Goal: Navigation & Orientation: Find specific page/section

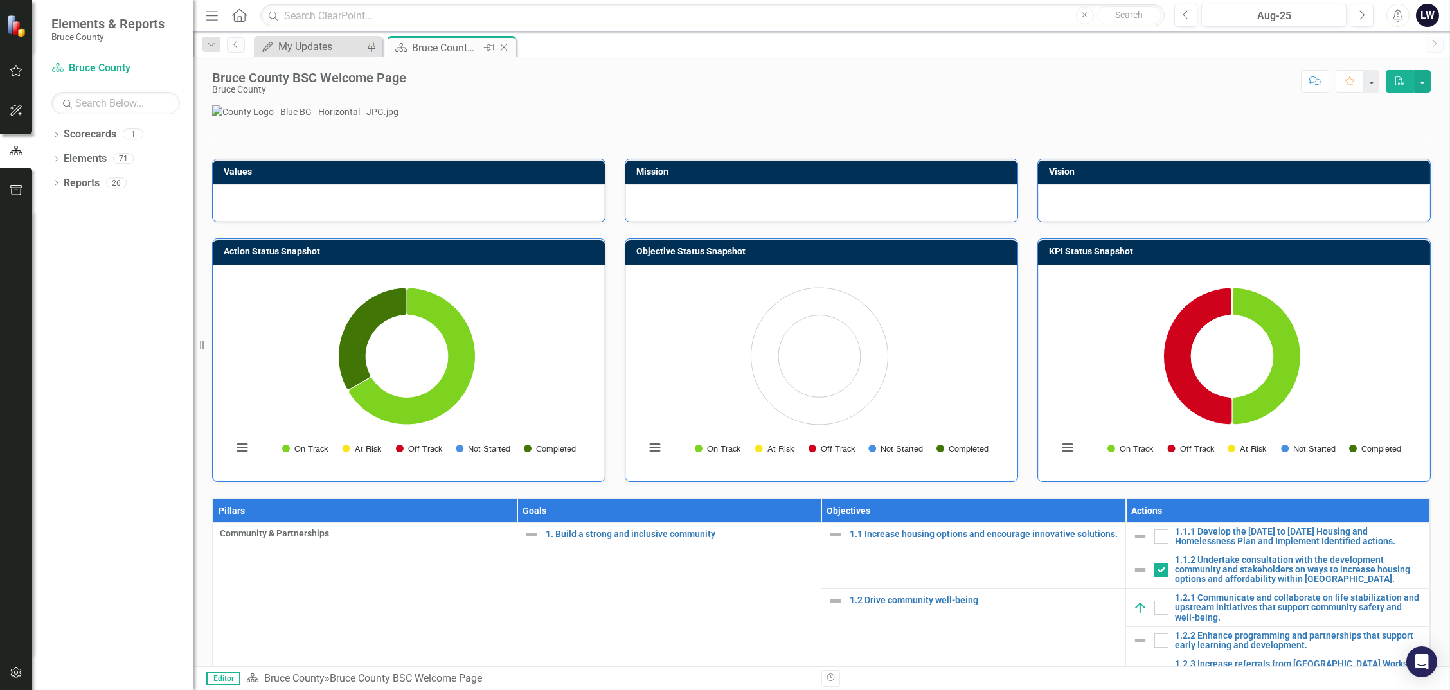
click at [409, 44] on div "Scorecard Bruce County BSC Welcome Page Pin Close" at bounding box center [452, 48] width 122 height 16
click at [439, 42] on div "Bruce County BSC Welcome Page" at bounding box center [446, 48] width 69 height 16
click at [58, 136] on icon "Dropdown" at bounding box center [55, 135] width 9 height 7
click at [84, 161] on link "Bruce County" at bounding box center [132, 159] width 122 height 15
click at [58, 186] on icon "Dropdown" at bounding box center [55, 184] width 9 height 7
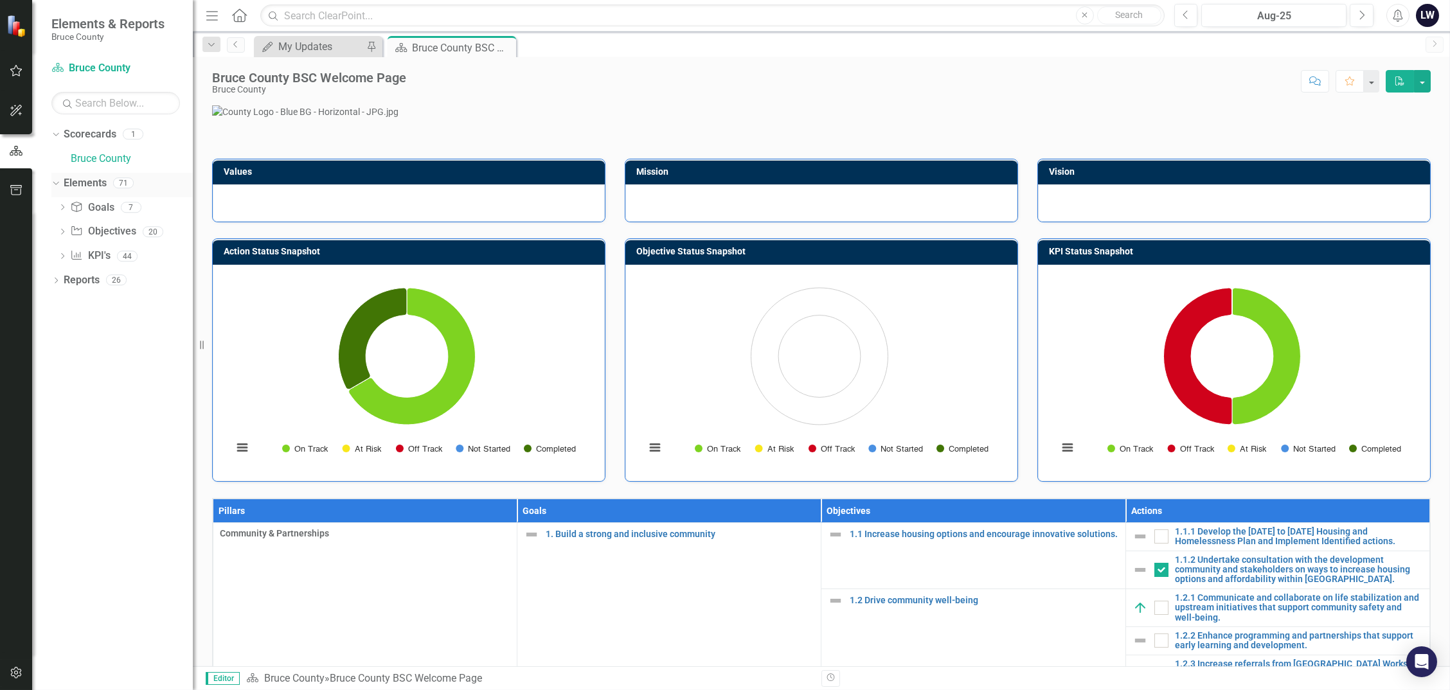
click at [55, 183] on icon "Dropdown" at bounding box center [54, 182] width 7 height 9
click at [455, 48] on div "Bruce County BSC Welcome Page" at bounding box center [446, 48] width 69 height 16
click at [341, 49] on div "My Updates" at bounding box center [320, 47] width 85 height 16
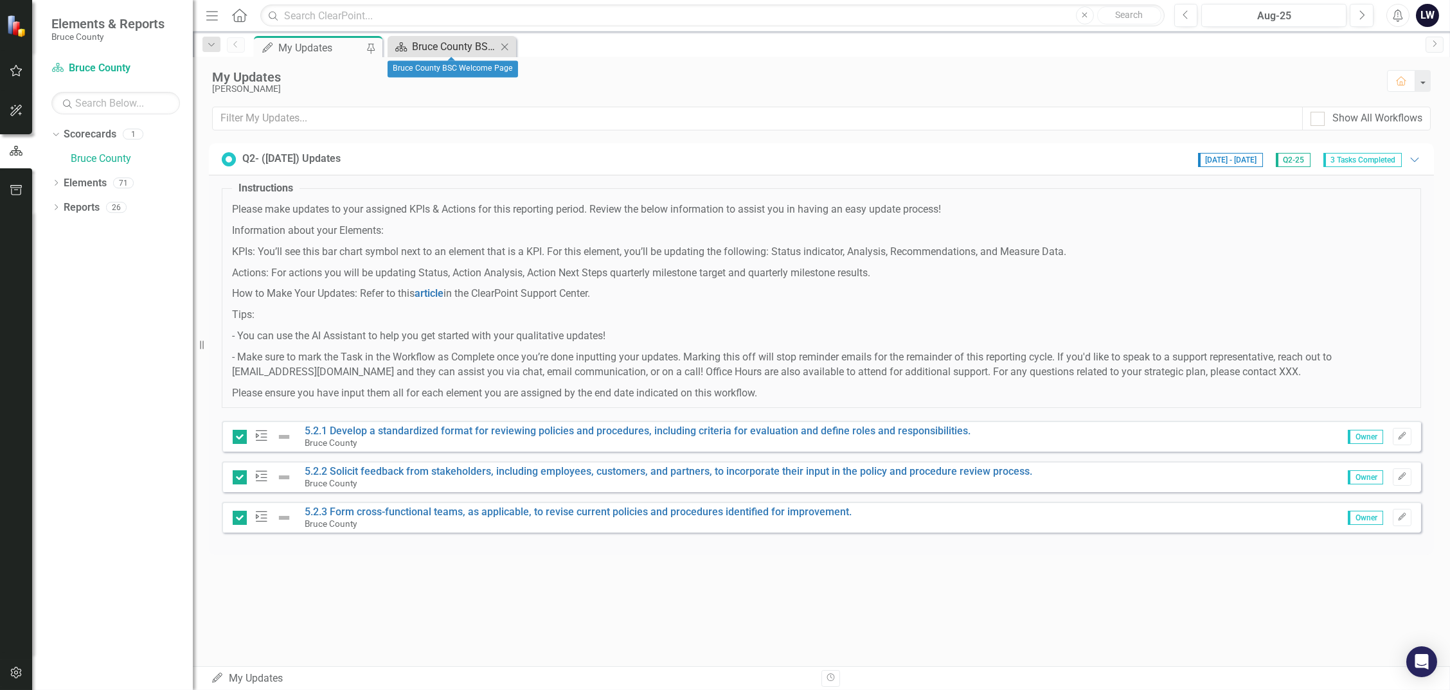
click at [452, 46] on div "Bruce County BSC Welcome Page" at bounding box center [454, 47] width 85 height 16
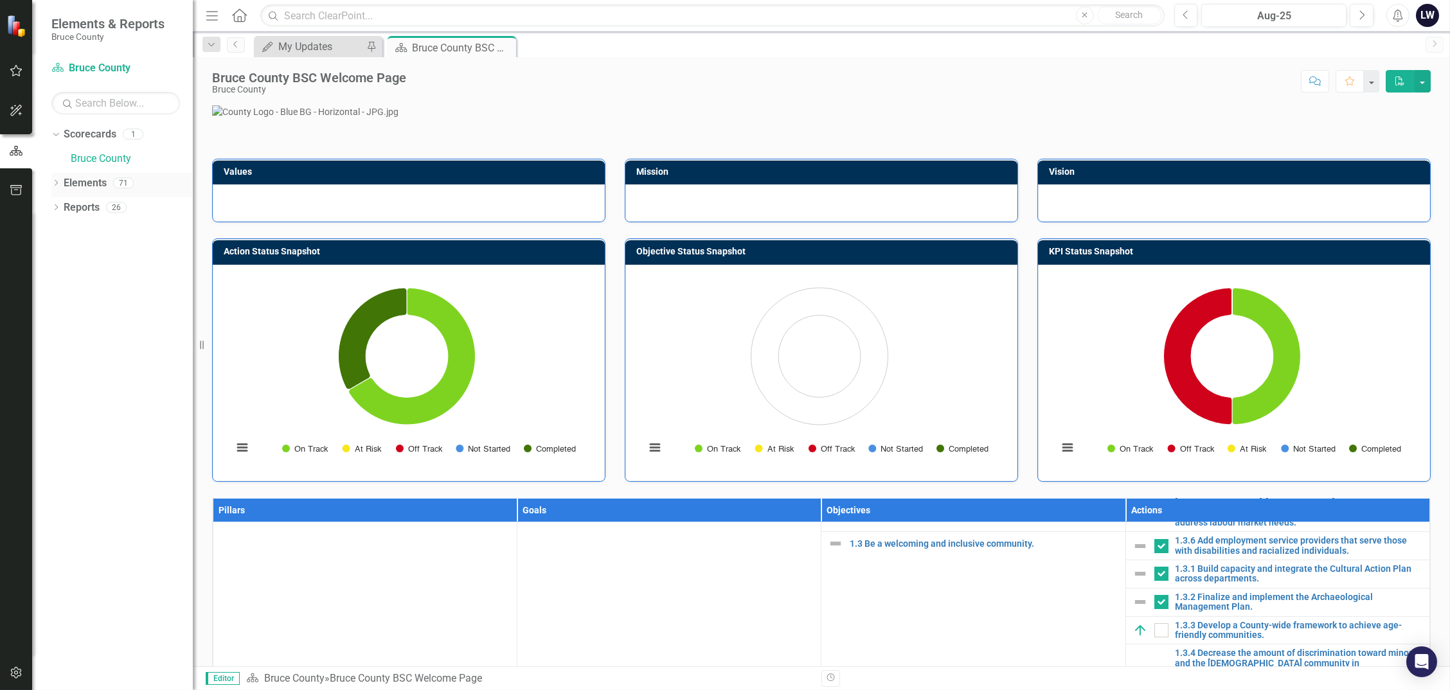
click at [58, 183] on icon "Dropdown" at bounding box center [55, 184] width 9 height 7
click at [58, 278] on icon "Dropdown" at bounding box center [55, 281] width 9 height 7
click at [89, 165] on link "Bruce County" at bounding box center [132, 159] width 122 height 15
drag, startPoint x: 1297, startPoint y: 163, endPoint x: 1307, endPoint y: 157, distance: 11.2
click at [1297, 118] on p at bounding box center [821, 111] width 1219 height 13
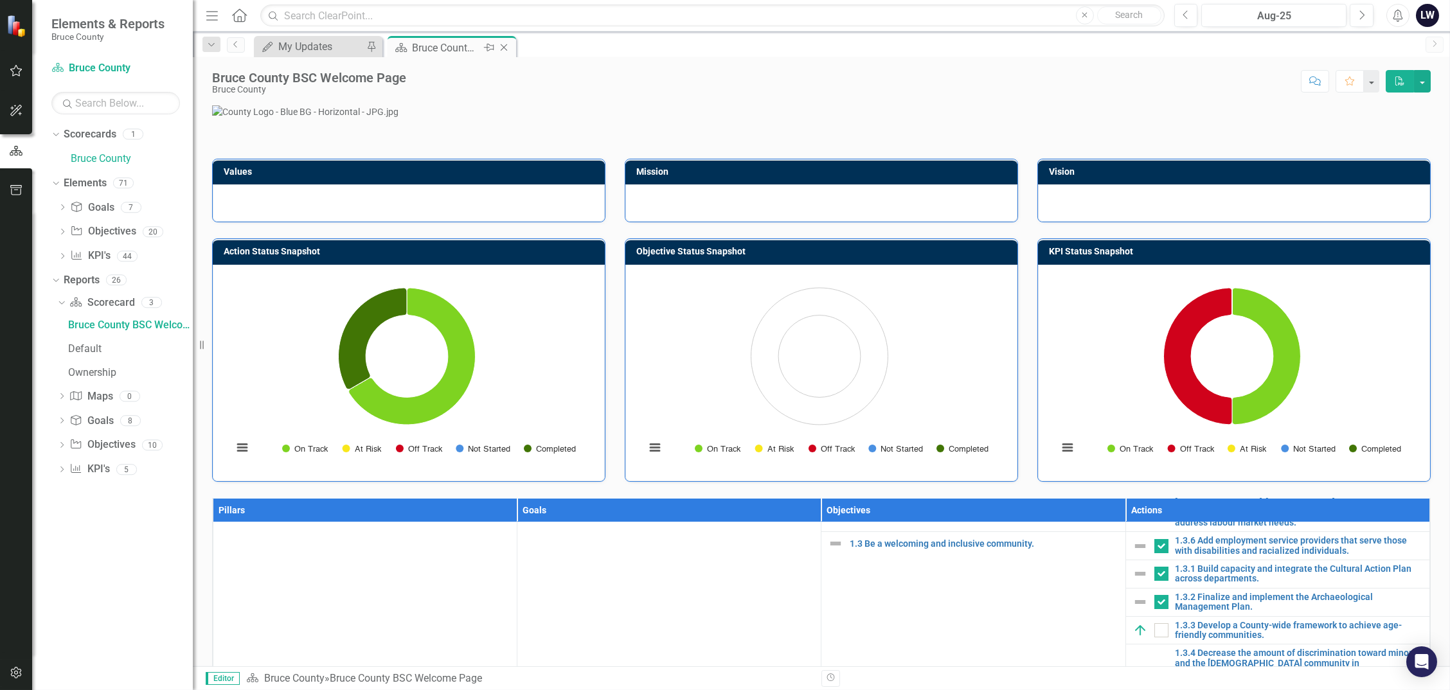
click at [484, 49] on icon "Pin" at bounding box center [489, 47] width 10 height 13
click at [458, 50] on div "Bruce County BSC Welcome Page" at bounding box center [454, 48] width 85 height 16
click at [98, 160] on link "Bruce County" at bounding box center [132, 159] width 122 height 15
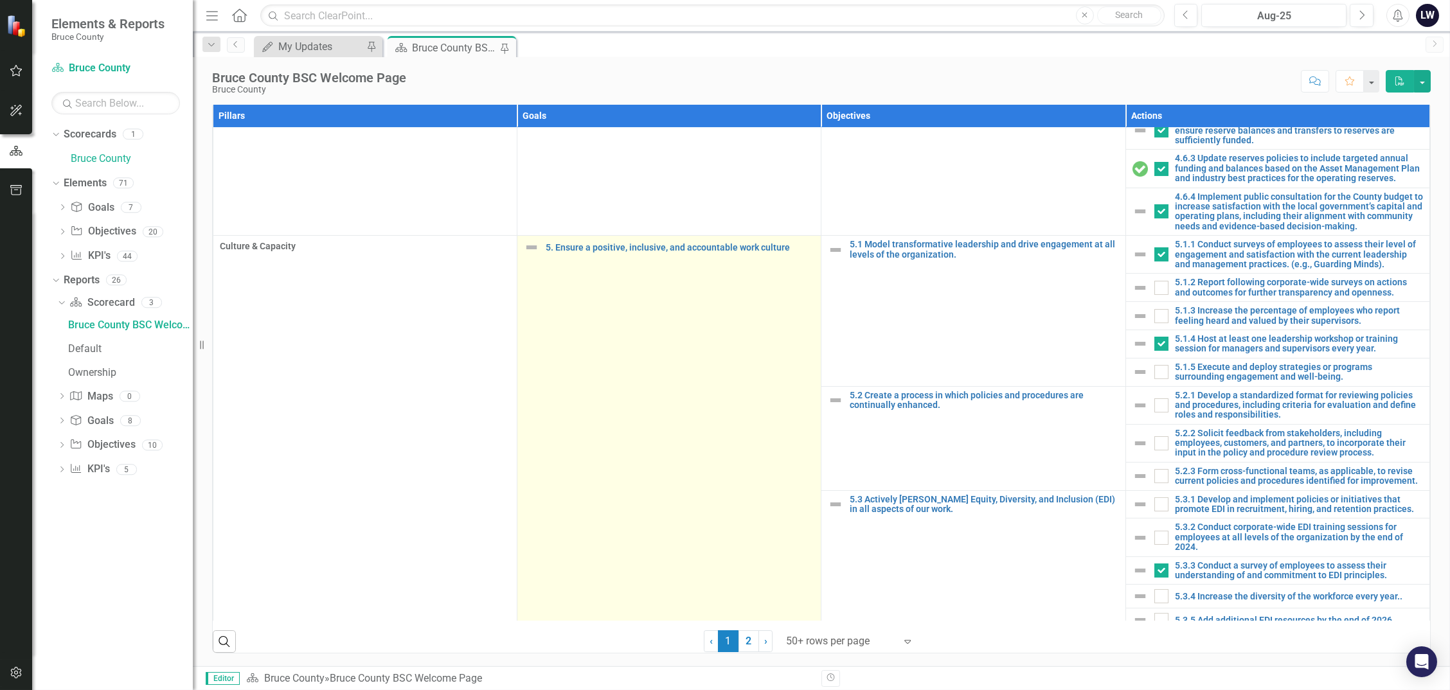
scroll to position [1612, 0]
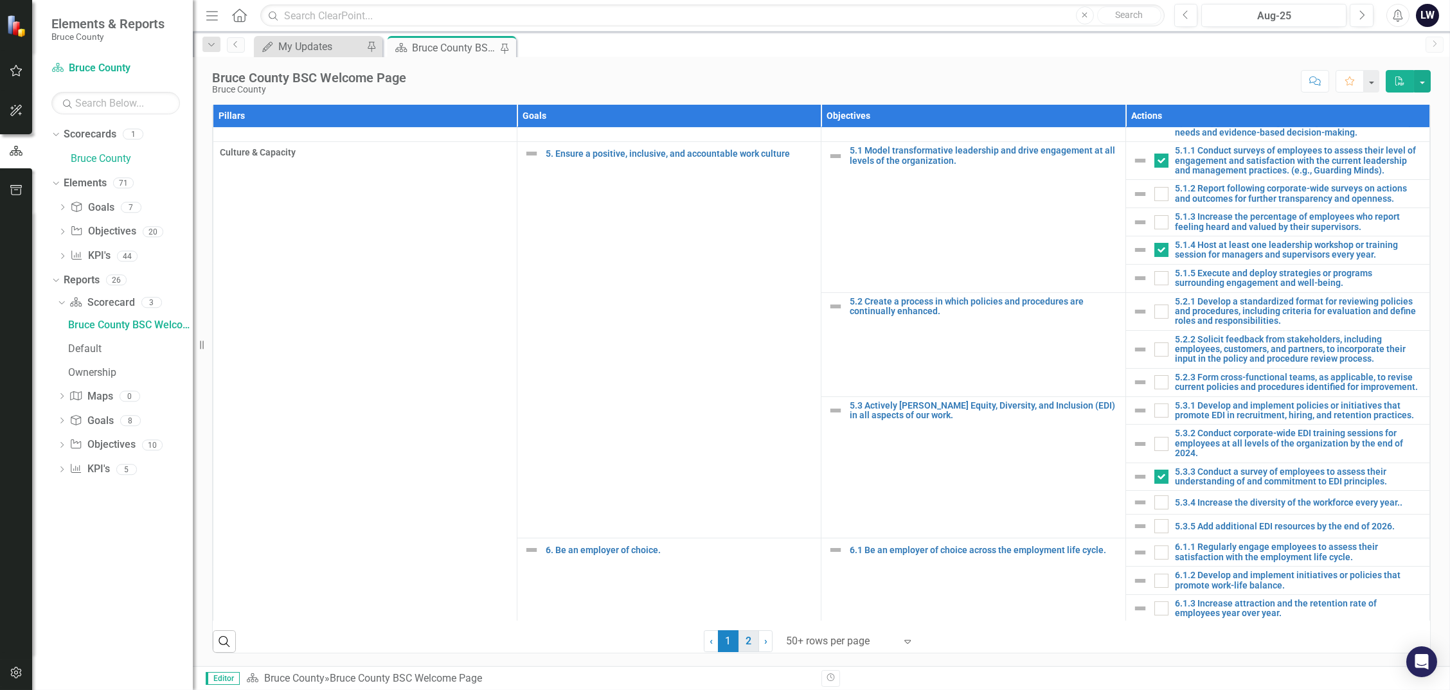
click at [744, 648] on link "2" at bounding box center [749, 642] width 21 height 22
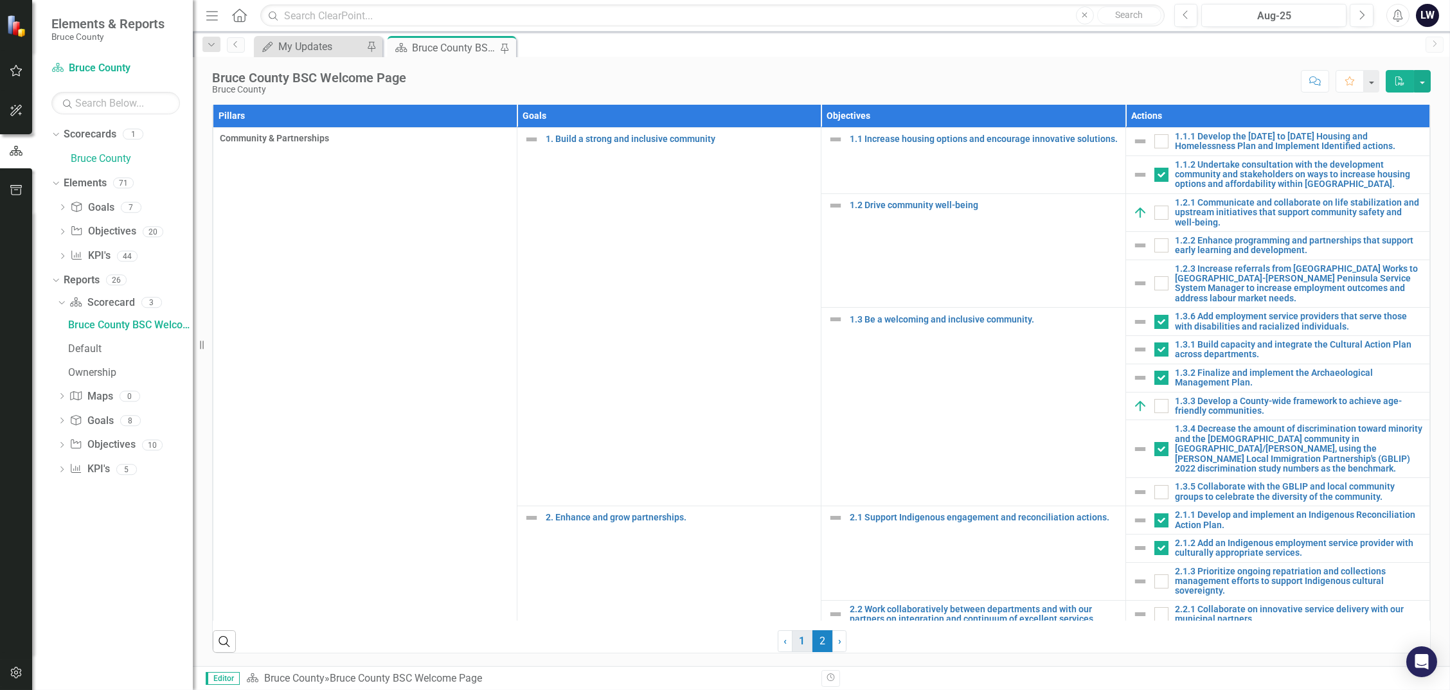
click at [794, 645] on link "1" at bounding box center [802, 642] width 21 height 22
click at [98, 207] on link "Goal Goals" at bounding box center [92, 208] width 44 height 15
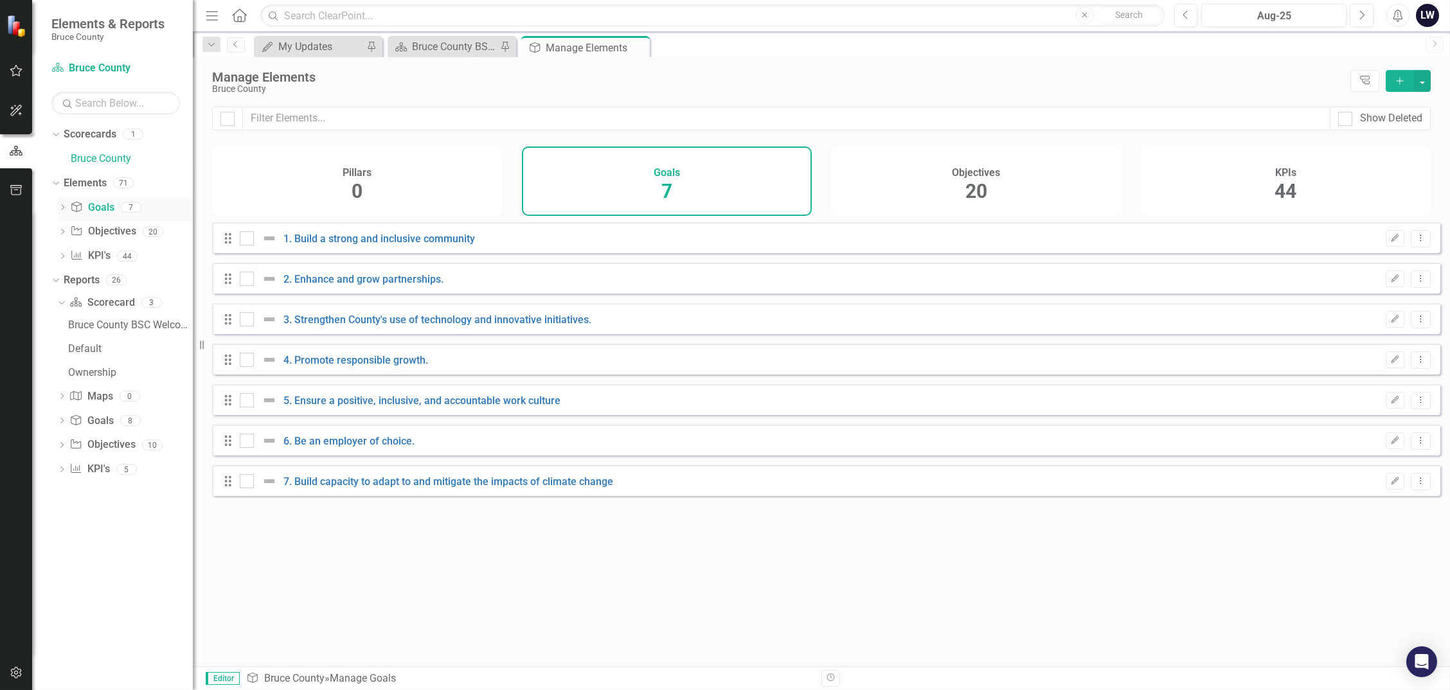
checkbox input "false"
click at [85, 155] on link "Bruce County" at bounding box center [132, 159] width 122 height 15
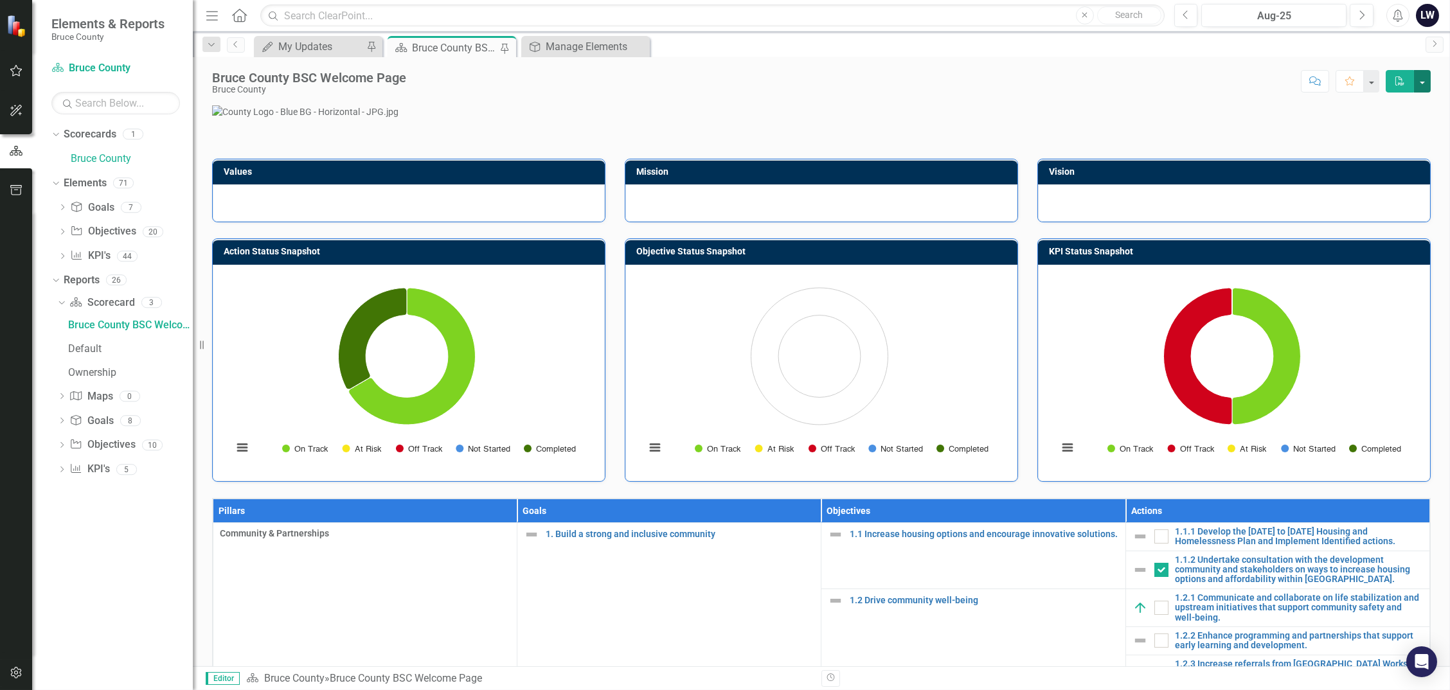
click at [1423, 80] on button "button" at bounding box center [1422, 81] width 17 height 22
click at [1366, 82] on button "button" at bounding box center [1371, 81] width 17 height 22
click at [1281, 118] on p at bounding box center [821, 111] width 1219 height 13
click at [325, 49] on div "My Updates" at bounding box center [320, 47] width 85 height 16
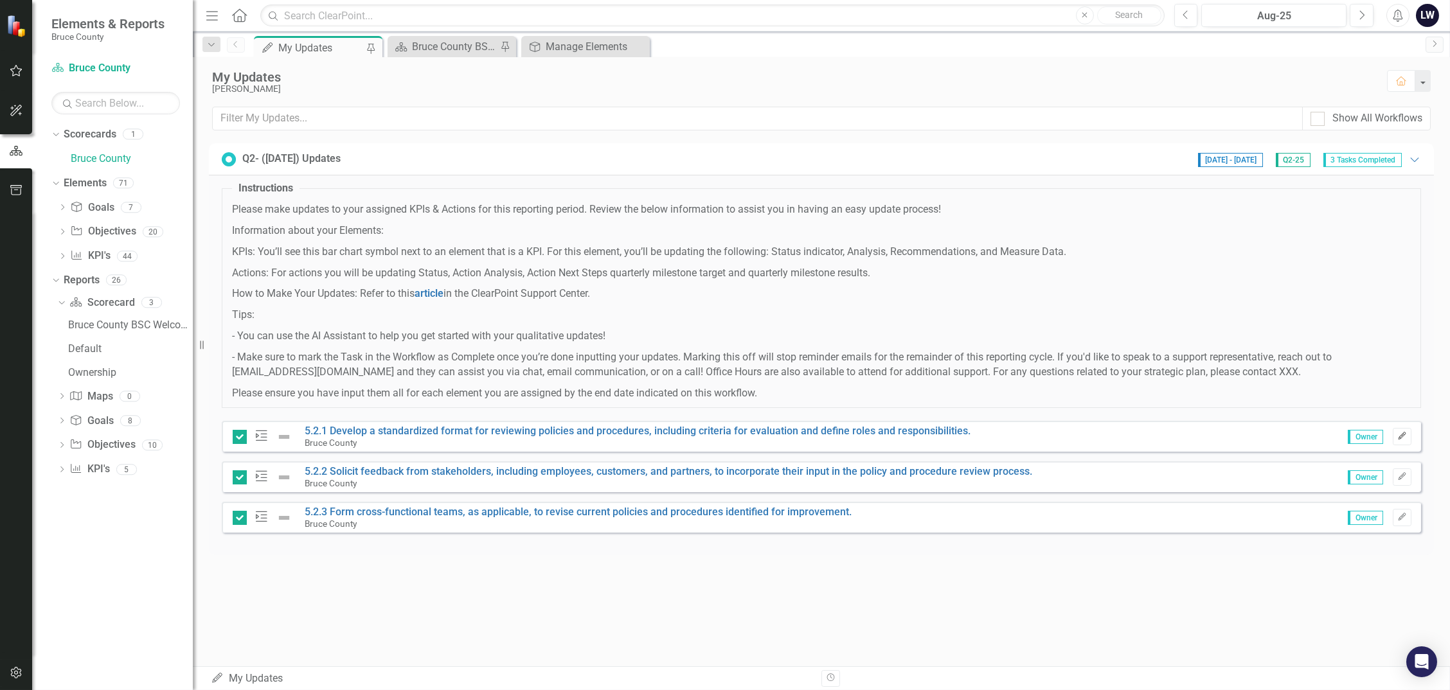
click at [1404, 444] on button "Edit" at bounding box center [1402, 436] width 19 height 17
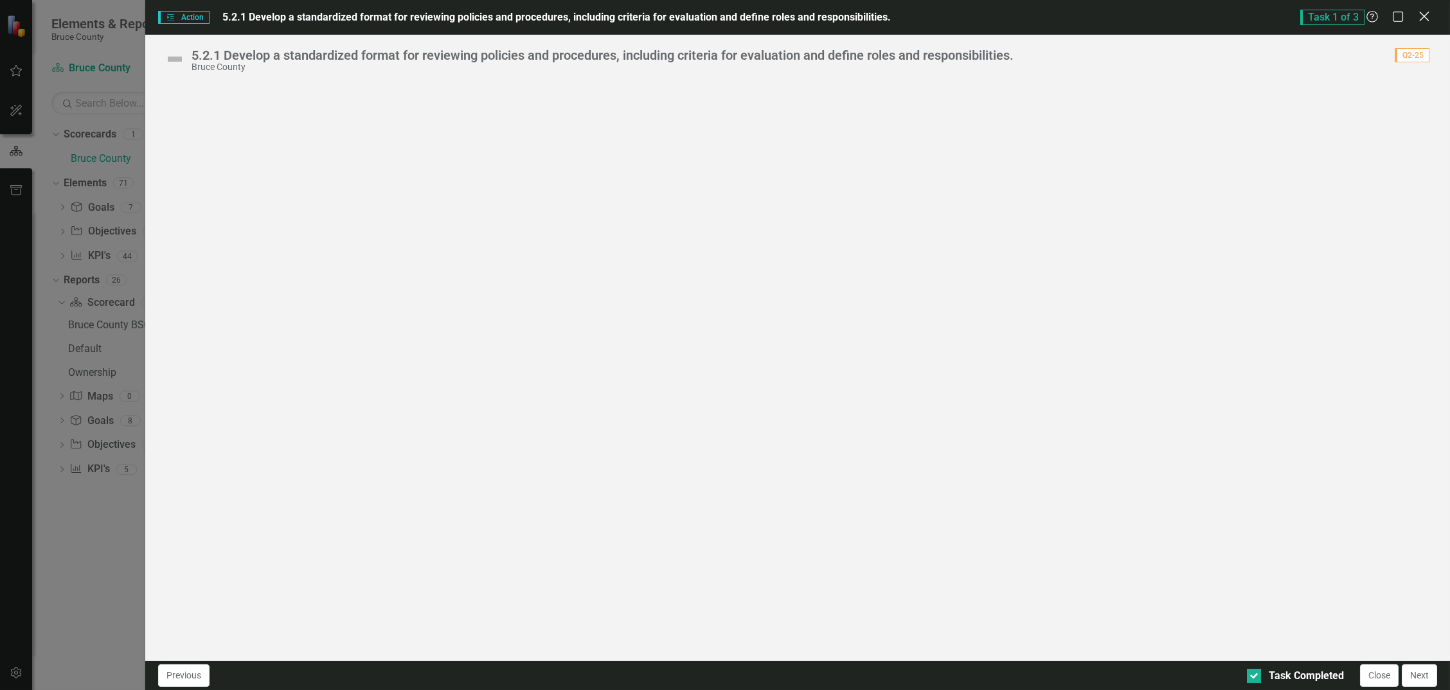
click at [1425, 20] on icon "Close" at bounding box center [1424, 16] width 16 height 12
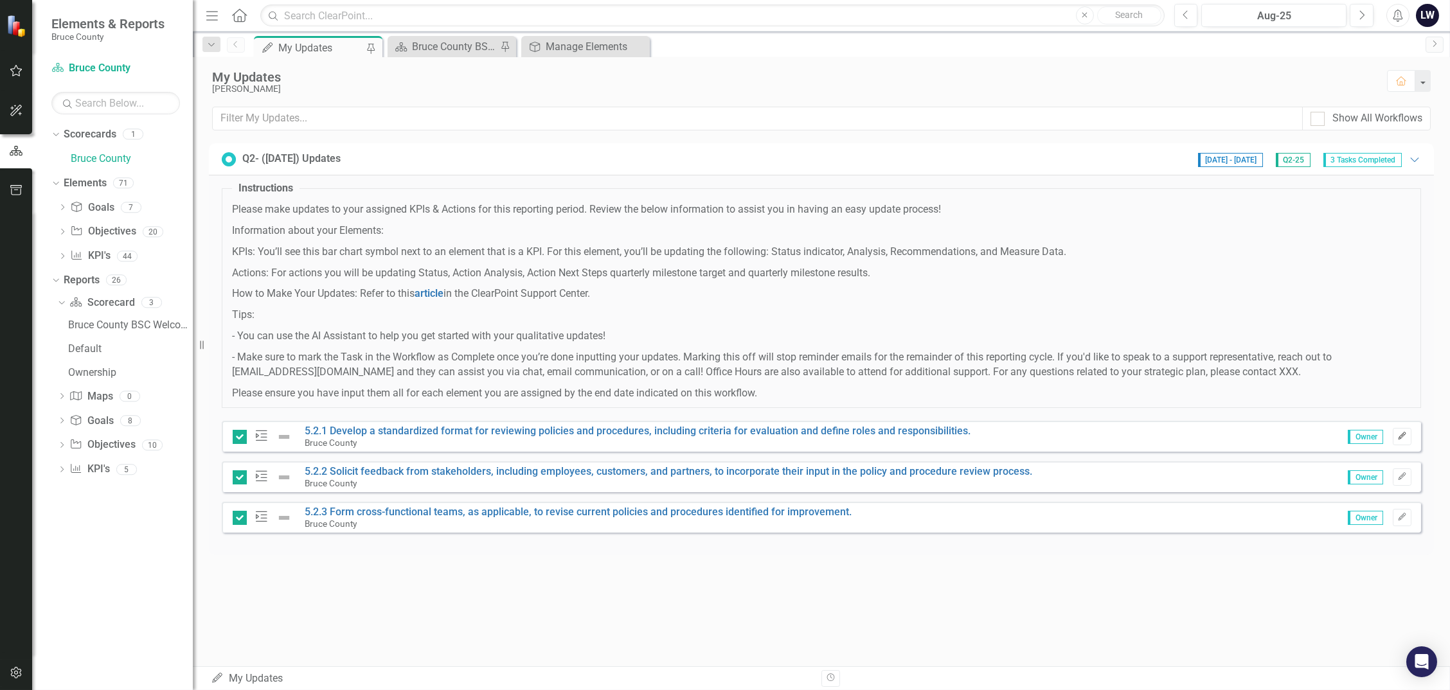
click at [1399, 440] on icon "Edit" at bounding box center [1403, 437] width 10 height 8
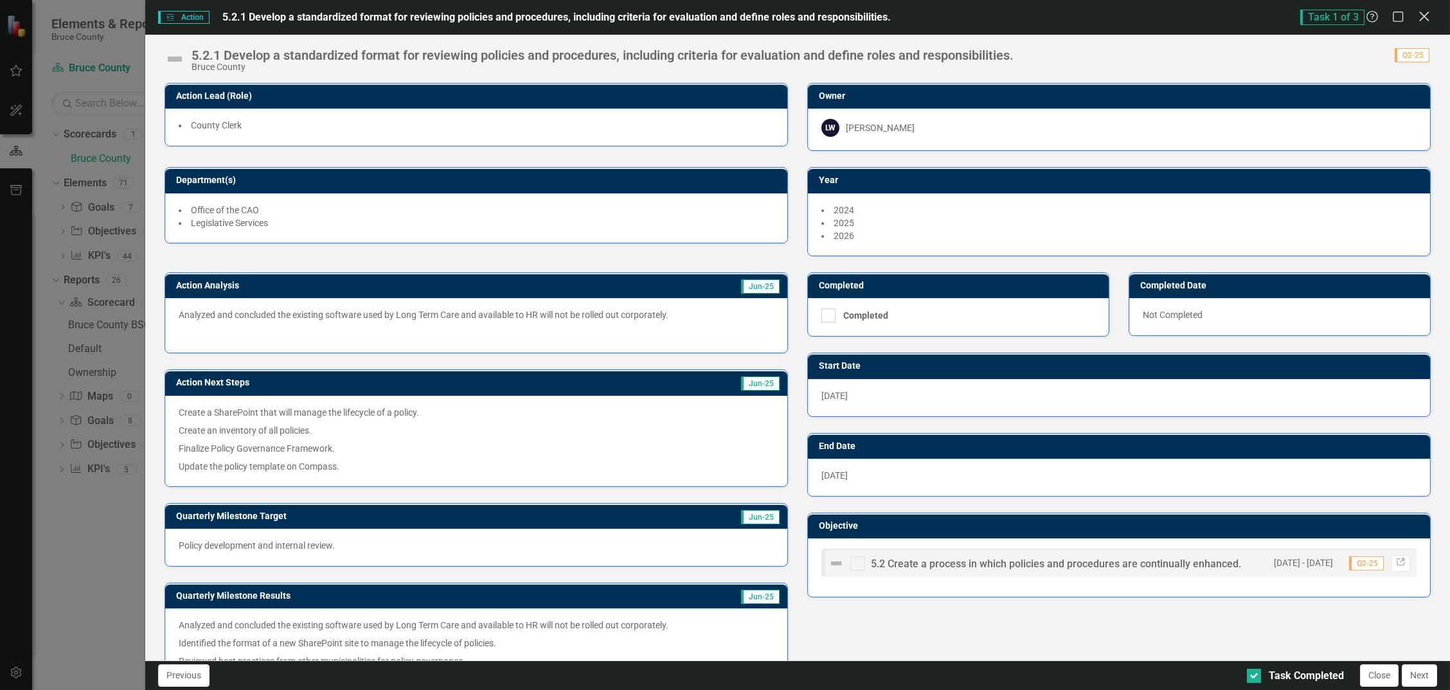
click at [1427, 16] on icon "Close" at bounding box center [1424, 16] width 16 height 12
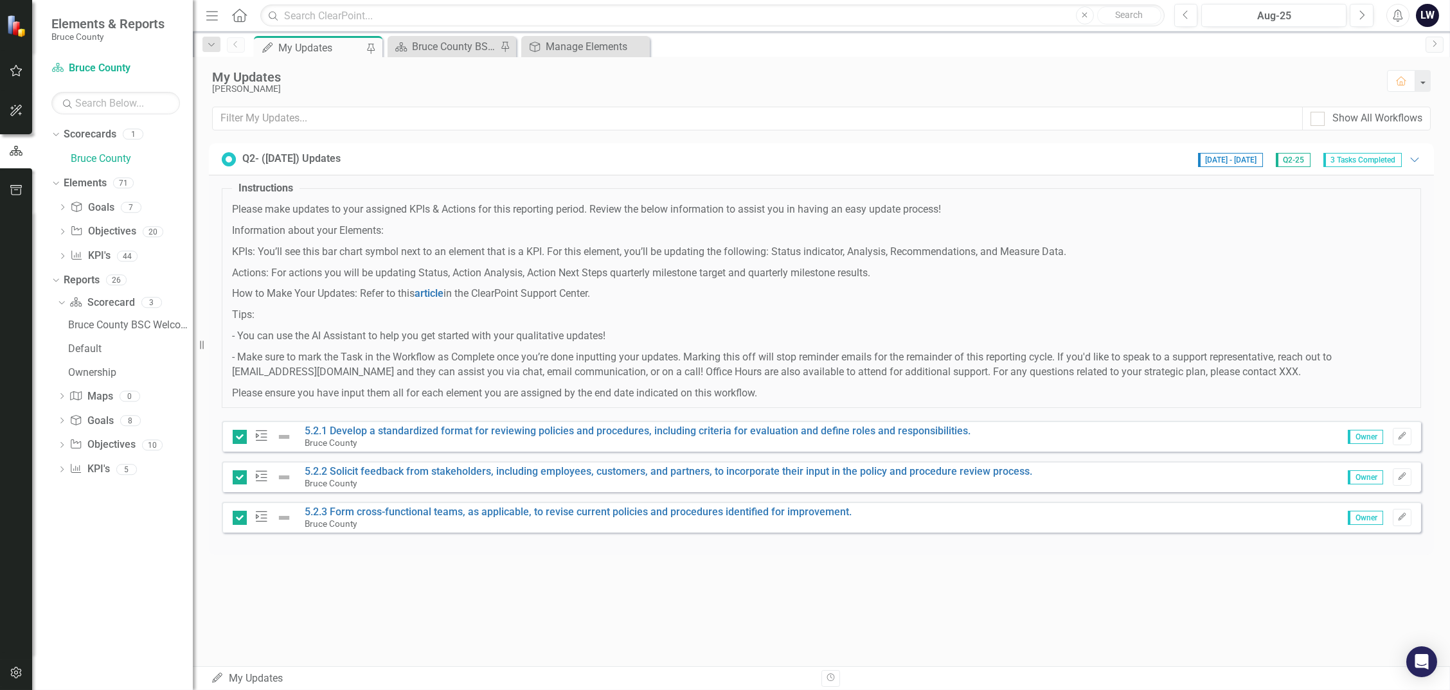
click at [1357, 163] on span "3 Tasks Completed" at bounding box center [1363, 160] width 78 height 14
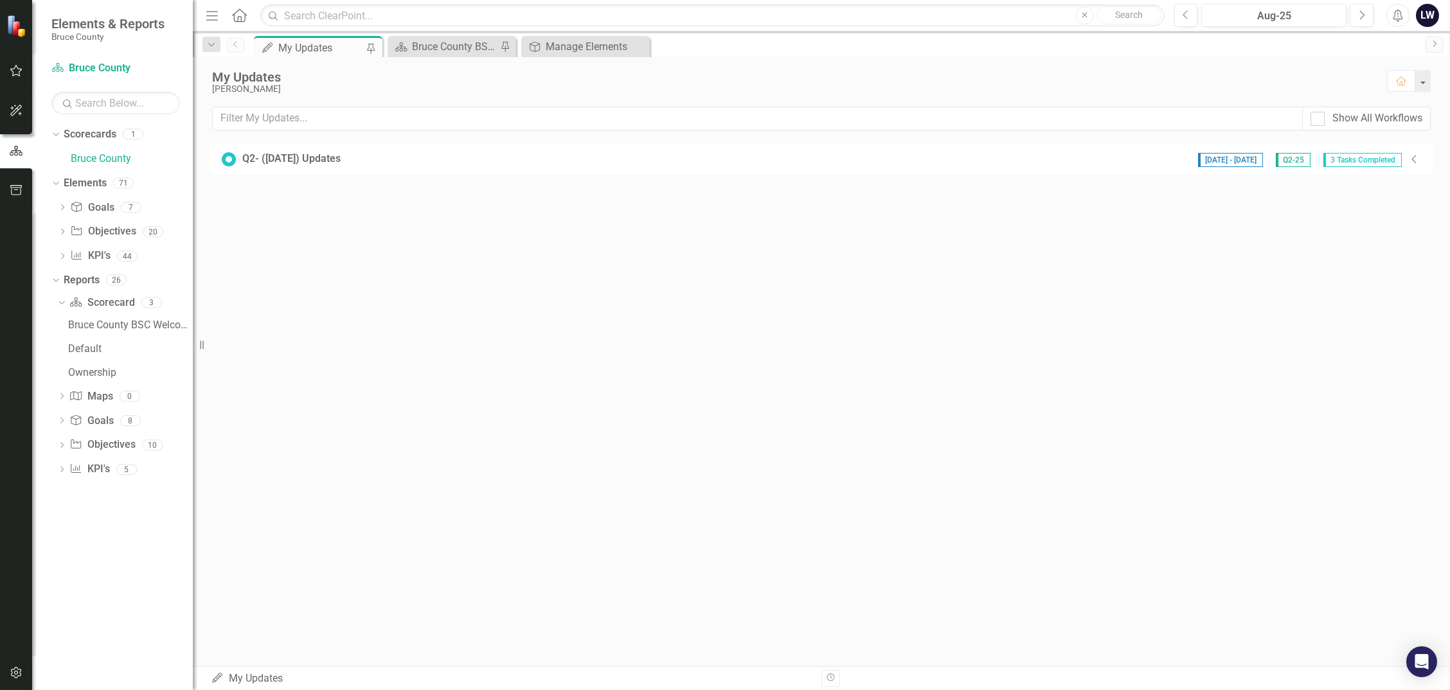
click at [1357, 163] on span "3 Tasks Completed" at bounding box center [1363, 160] width 78 height 14
